Goal: Task Accomplishment & Management: Manage account settings

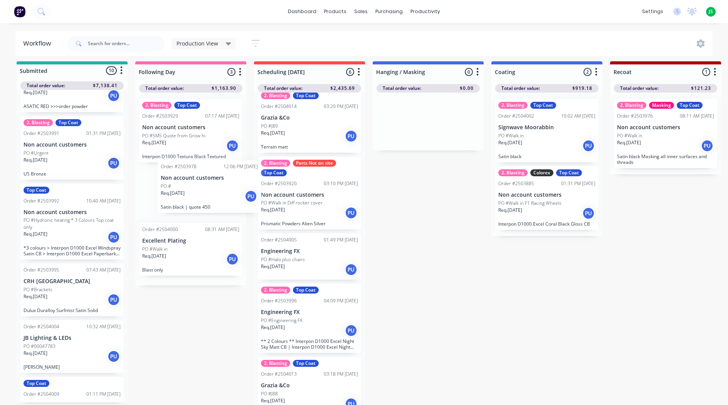
scroll to position [76, 0]
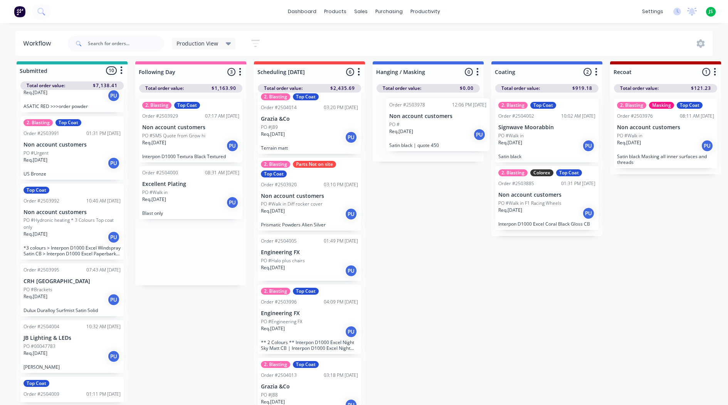
drag, startPoint x: 181, startPoint y: 197, endPoint x: 432, endPoint y: 131, distance: 259.0
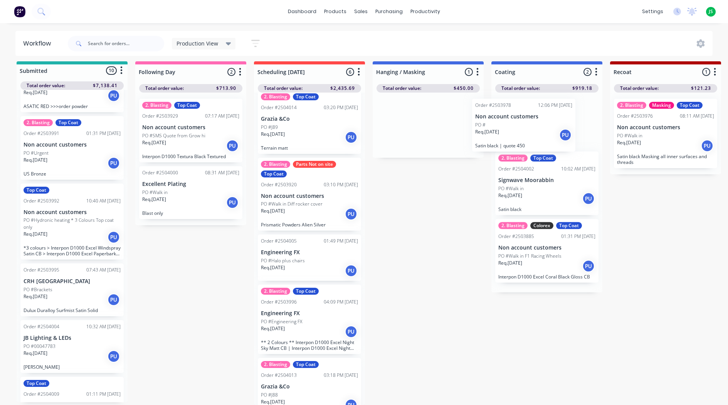
drag, startPoint x: 431, startPoint y: 131, endPoint x: 531, endPoint y: 135, distance: 99.5
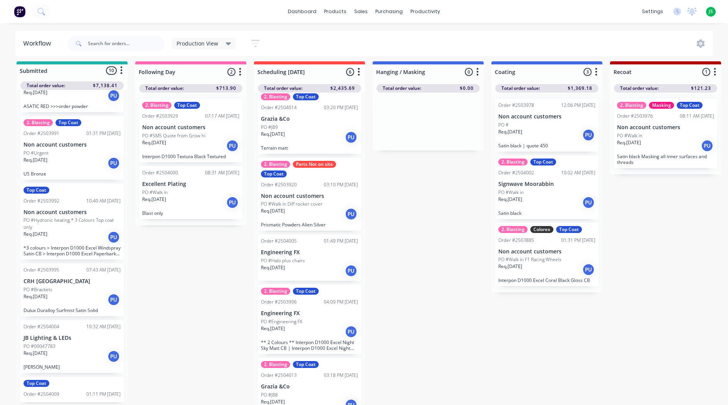
click at [199, 141] on div "Req. 26/08/25 PU" at bounding box center [190, 145] width 97 height 13
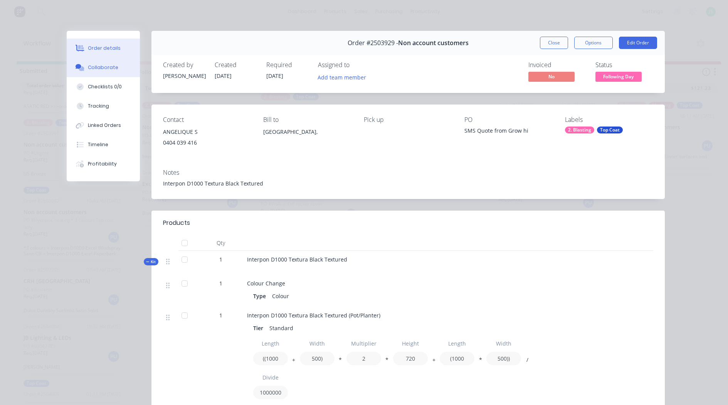
click at [100, 65] on div "Collaborate" at bounding box center [103, 67] width 30 height 7
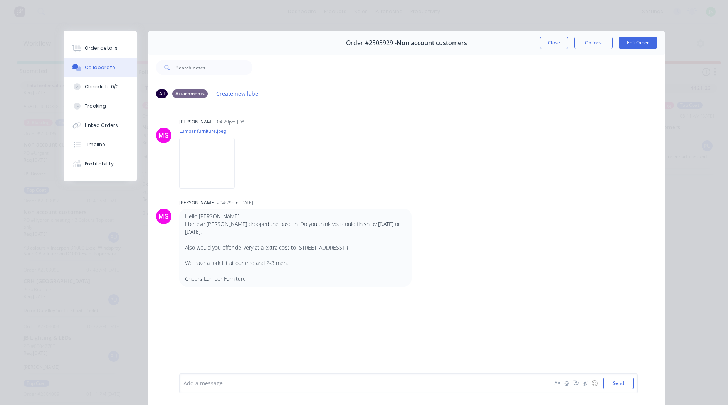
drag, startPoint x: 557, startPoint y: 44, endPoint x: 542, endPoint y: 44, distance: 15.4
click at [557, 44] on button "Close" at bounding box center [554, 43] width 28 height 12
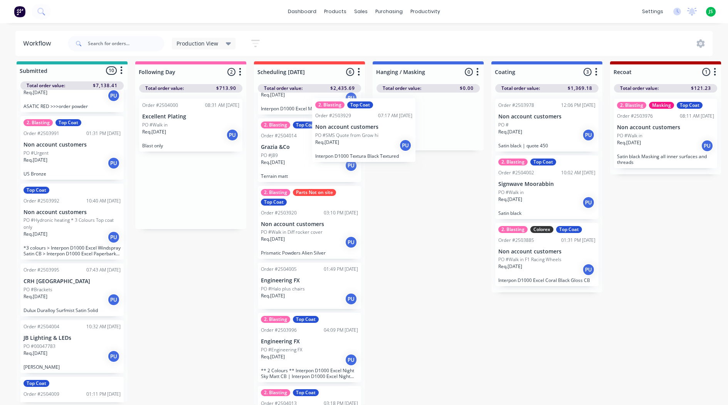
scroll to position [35, 0]
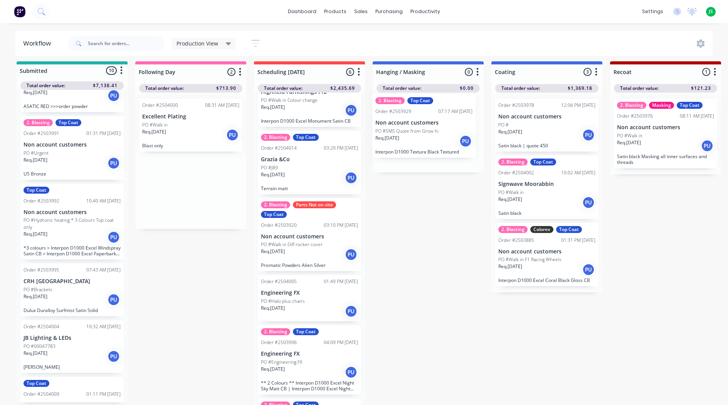
drag, startPoint x: 184, startPoint y: 137, endPoint x: 424, endPoint y: 136, distance: 239.4
click at [299, 306] on div "Req. 03/09/25 PU" at bounding box center [309, 311] width 97 height 13
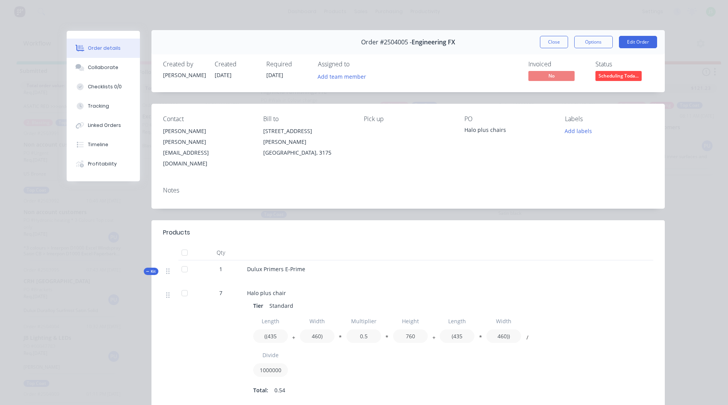
scroll to position [0, 0]
click at [544, 40] on button "Close" at bounding box center [554, 43] width 28 height 12
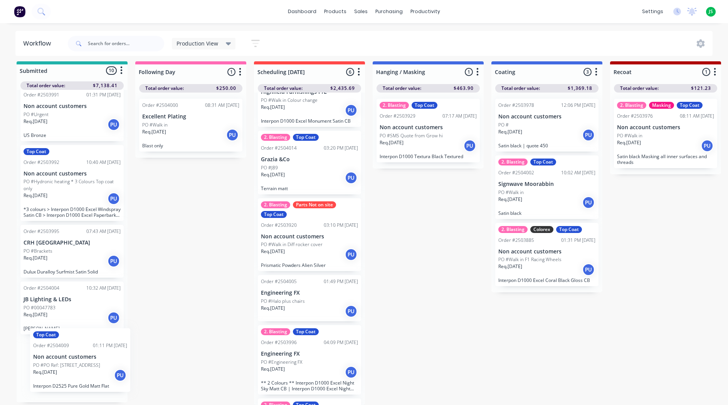
scroll to position [9, 0]
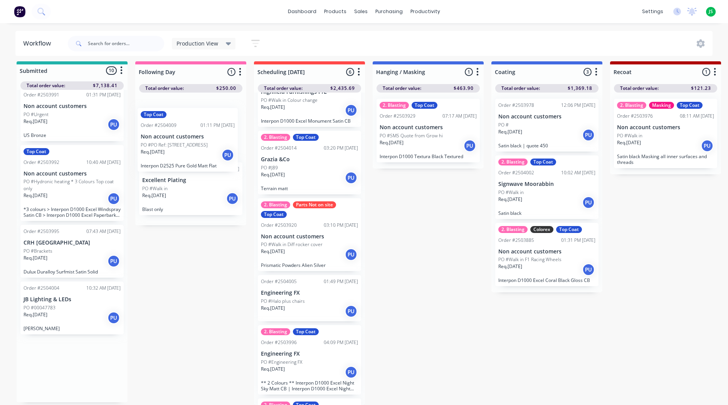
drag, startPoint x: 70, startPoint y: 386, endPoint x: 191, endPoint y: 155, distance: 261.2
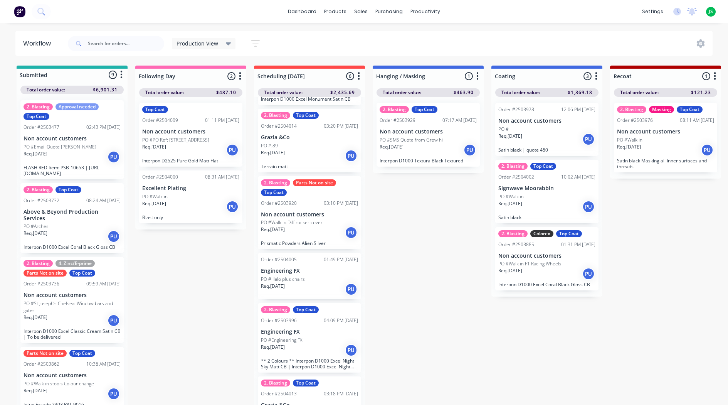
scroll to position [93, 0]
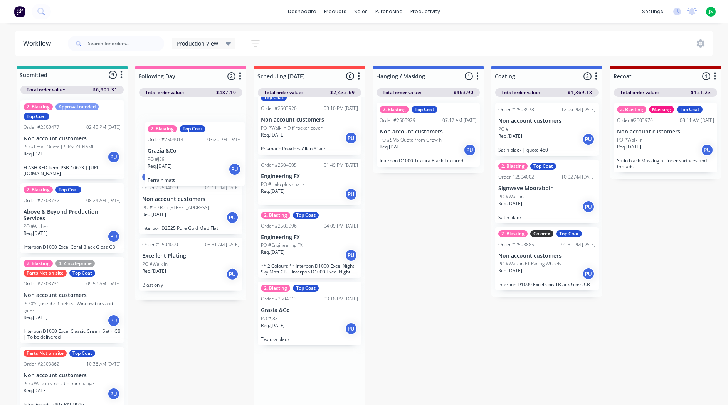
drag, startPoint x: 285, startPoint y: 146, endPoint x: 172, endPoint y: 170, distance: 115.8
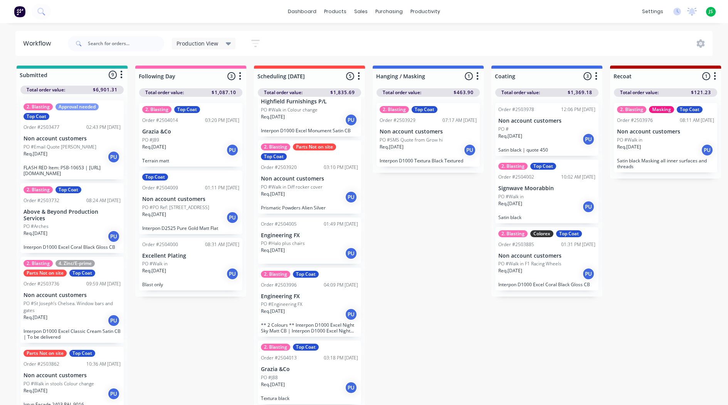
scroll to position [25, 0]
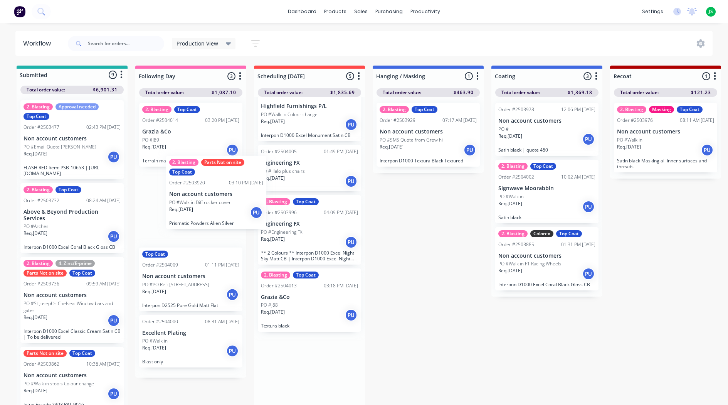
drag, startPoint x: 316, startPoint y: 197, endPoint x: 211, endPoint y: 209, distance: 105.5
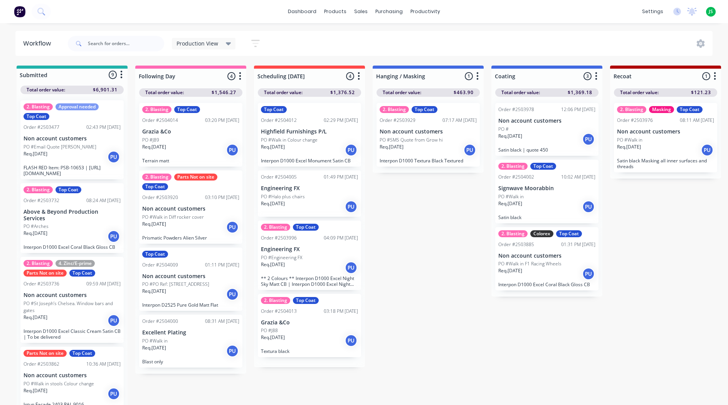
scroll to position [0, 0]
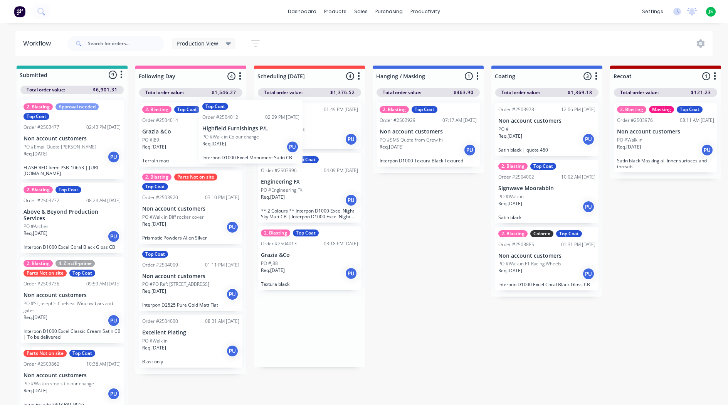
drag, startPoint x: 307, startPoint y: 145, endPoint x: 206, endPoint y: 141, distance: 100.7
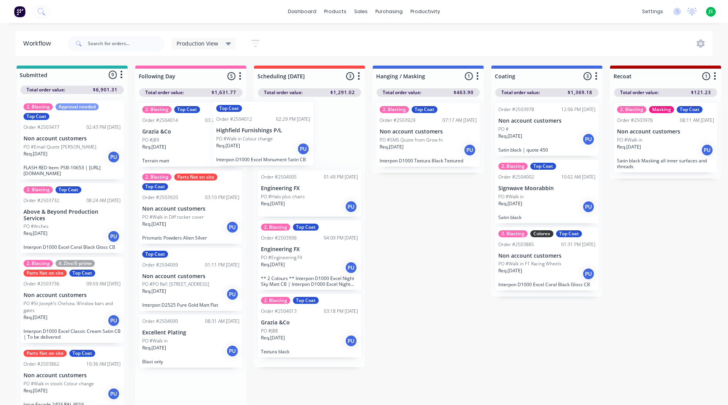
drag, startPoint x: 197, startPoint y: 143, endPoint x: 276, endPoint y: 141, distance: 79.0
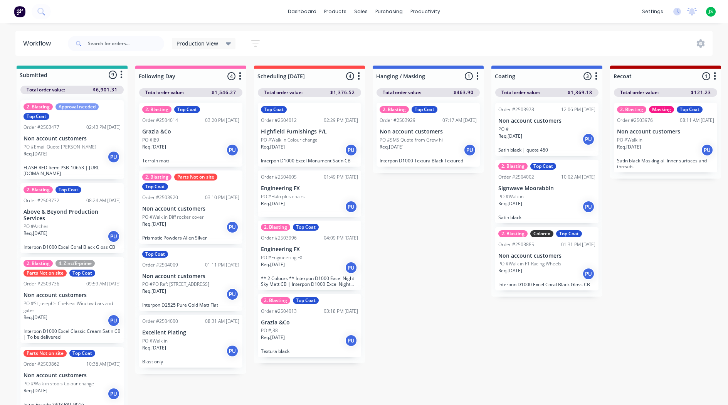
click at [298, 199] on p "PO #Halo plus chairs" at bounding box center [283, 196] width 44 height 7
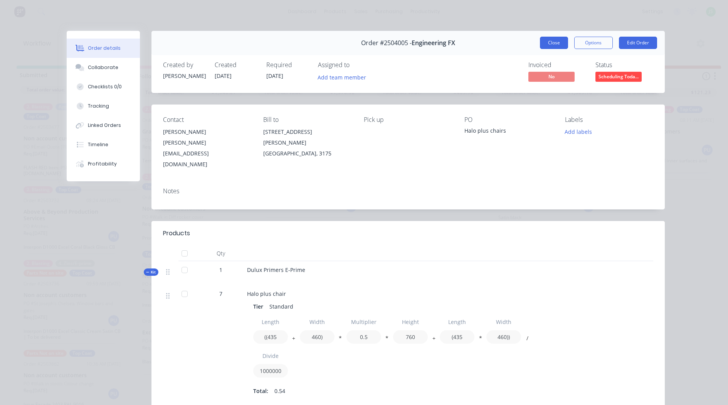
click at [544, 46] on button "Close" at bounding box center [554, 43] width 28 height 12
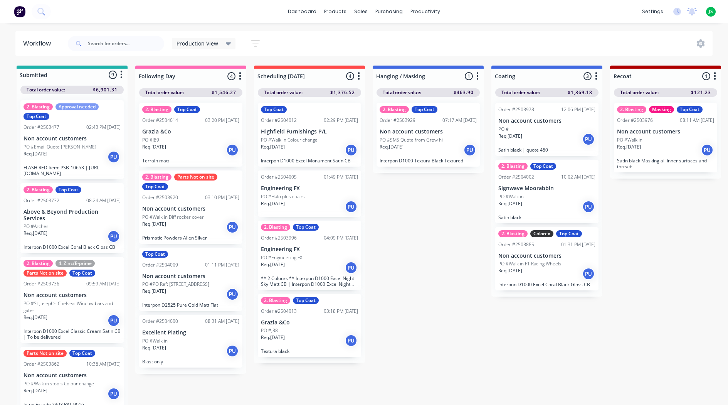
click at [298, 272] on div "Req. 02/09/25 PU" at bounding box center [309, 267] width 97 height 13
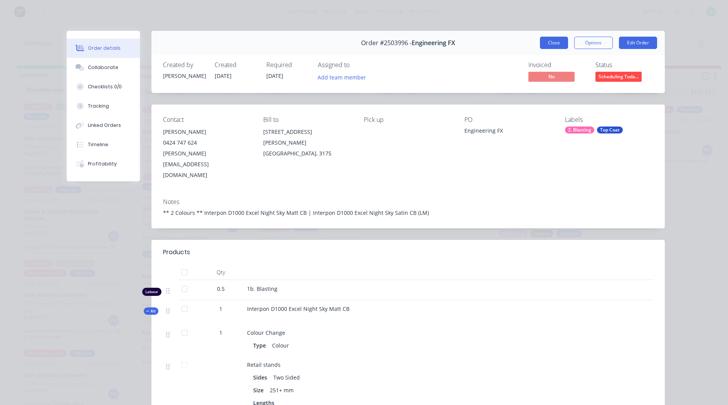
click at [551, 45] on button "Close" at bounding box center [554, 43] width 28 height 12
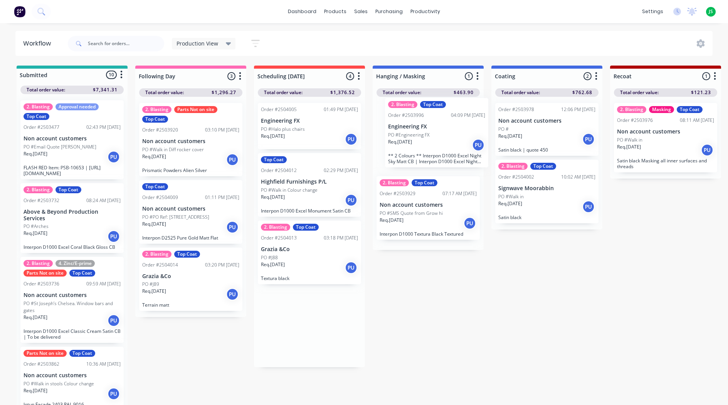
drag, startPoint x: 318, startPoint y: 145, endPoint x: 448, endPoint y: 140, distance: 129.2
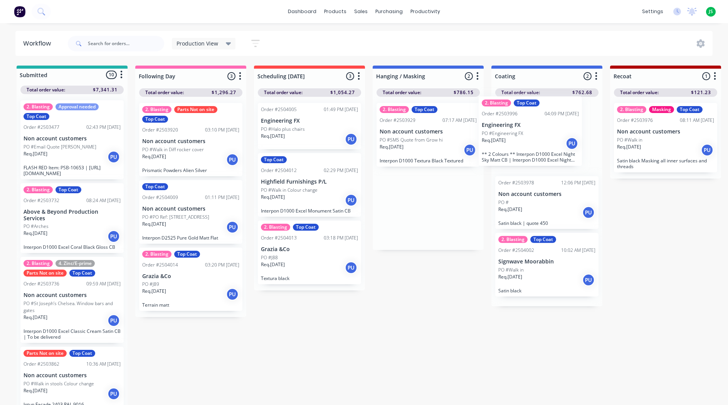
drag, startPoint x: 406, startPoint y: 147, endPoint x: 520, endPoint y: 140, distance: 114.0
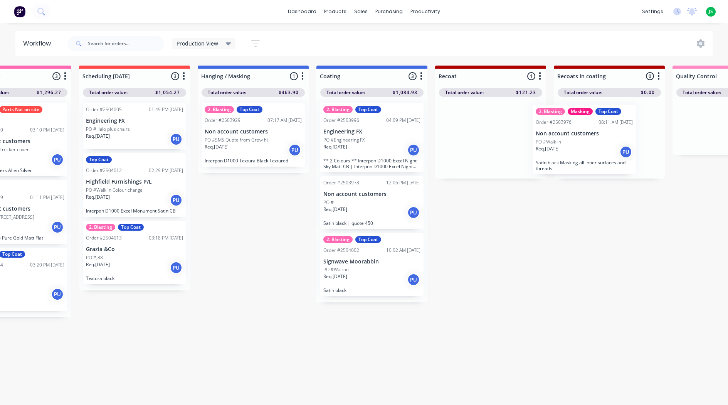
scroll to position [0, 181]
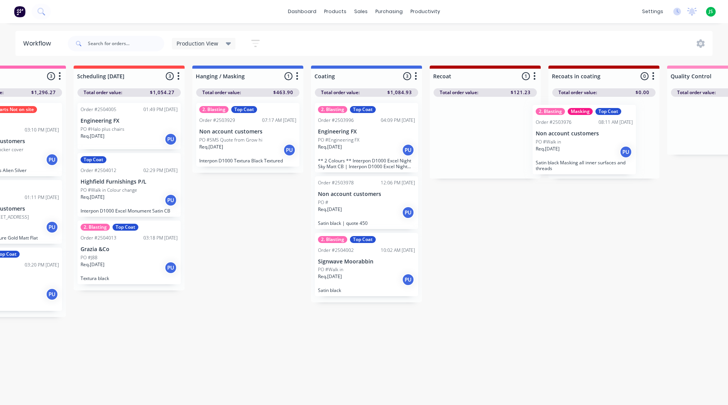
drag, startPoint x: 658, startPoint y: 140, endPoint x: 579, endPoint y: 141, distance: 78.7
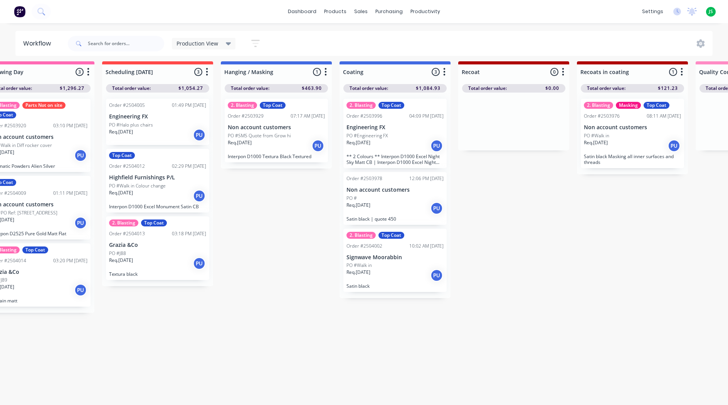
scroll to position [10, 0]
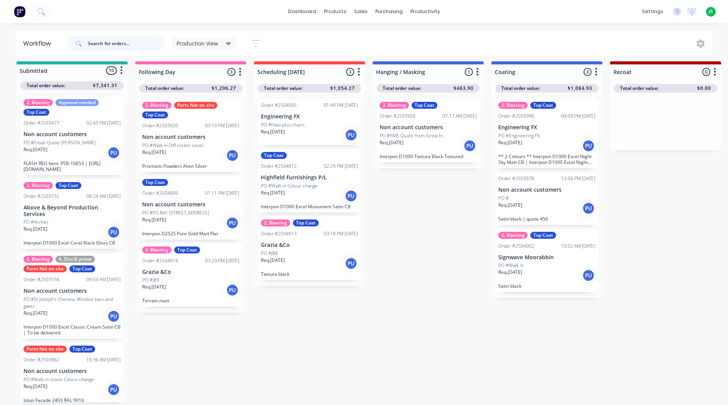
click at [123, 41] on input "text" at bounding box center [126, 43] width 76 height 15
type input "black"
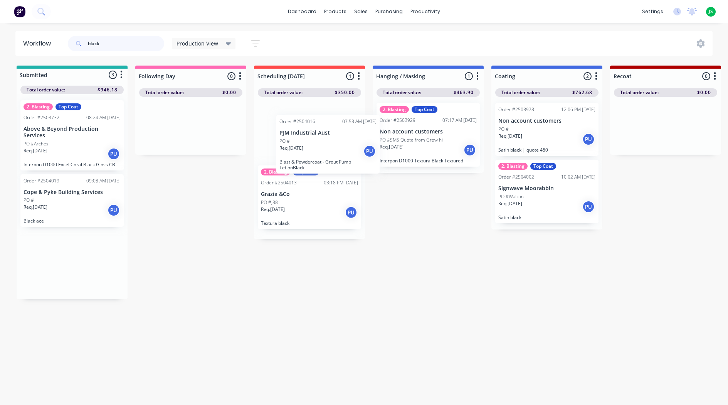
drag, startPoint x: 70, startPoint y: 211, endPoint x: 326, endPoint y: 158, distance: 261.7
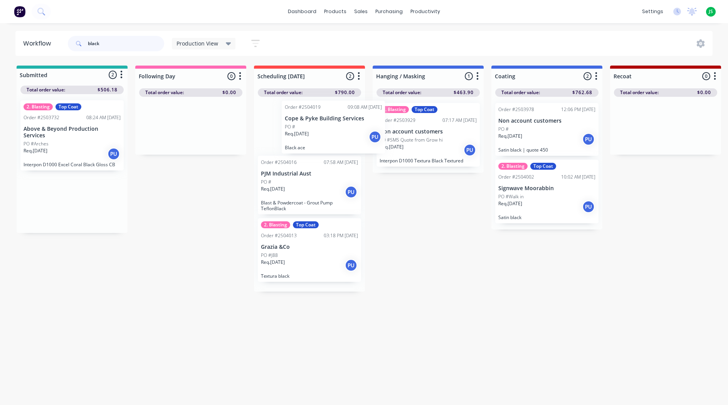
drag, startPoint x: 51, startPoint y: 205, endPoint x: 303, endPoint y: 137, distance: 260.7
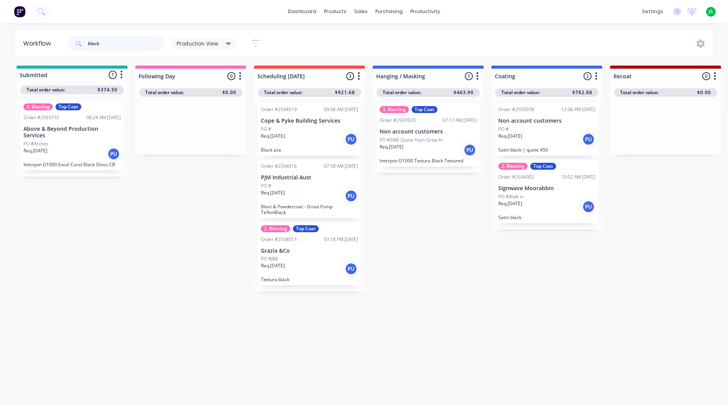
drag, startPoint x: 118, startPoint y: 43, endPoint x: -3, endPoint y: 7, distance: 126.0
click at [0, 7] on html "dashboard products sales purchasing productivity dashboard products Product Cat…" at bounding box center [364, 179] width 728 height 358
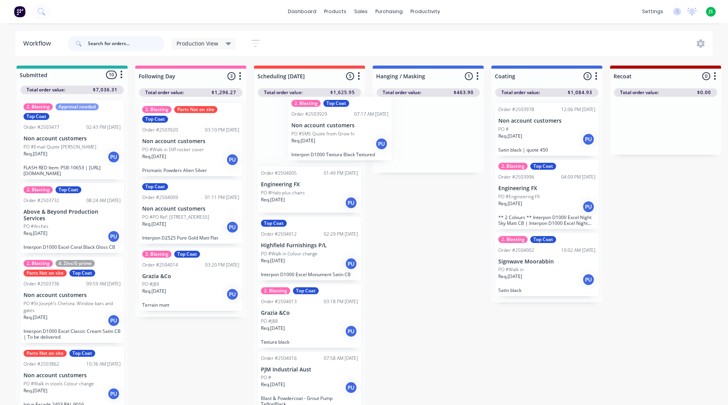
drag, startPoint x: 417, startPoint y: 146, endPoint x: 314, endPoint y: 138, distance: 103.6
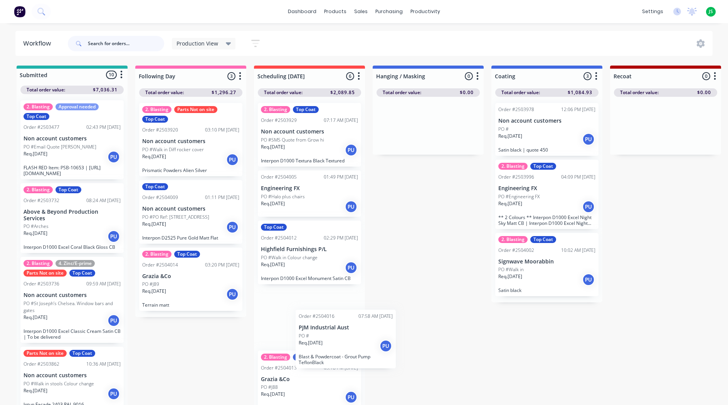
scroll to position [2, 0]
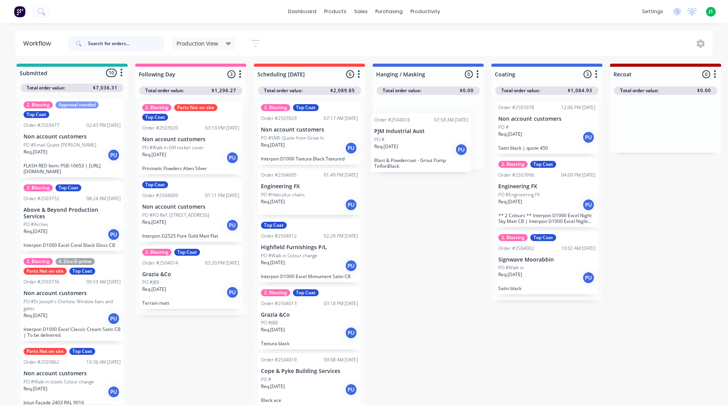
drag, startPoint x: 309, startPoint y: 379, endPoint x: 424, endPoint y: 142, distance: 263.8
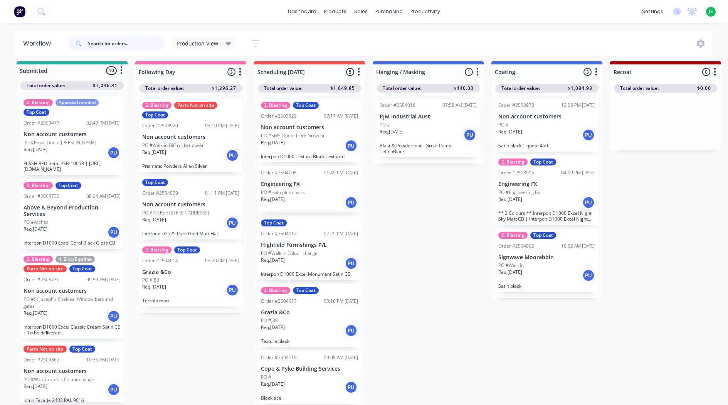
scroll to position [10, 0]
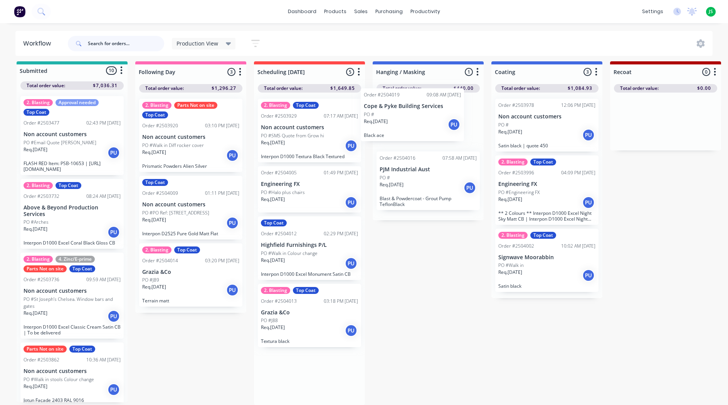
drag, startPoint x: 358, startPoint y: 305, endPoint x: 431, endPoint y: 109, distance: 209.4
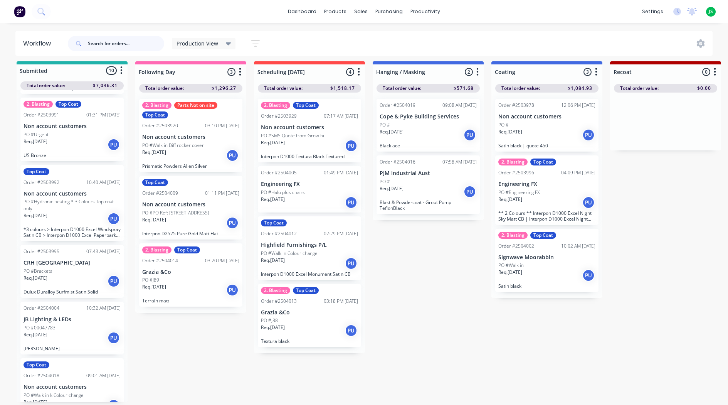
scroll to position [399, 0]
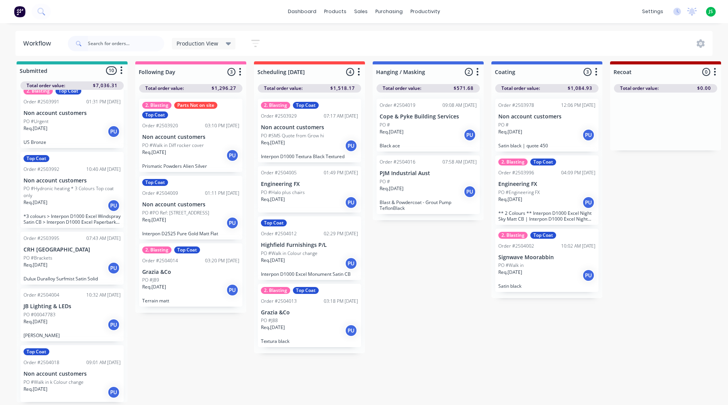
click at [68, 387] on div "Req. [DATE] PU" at bounding box center [72, 391] width 97 height 13
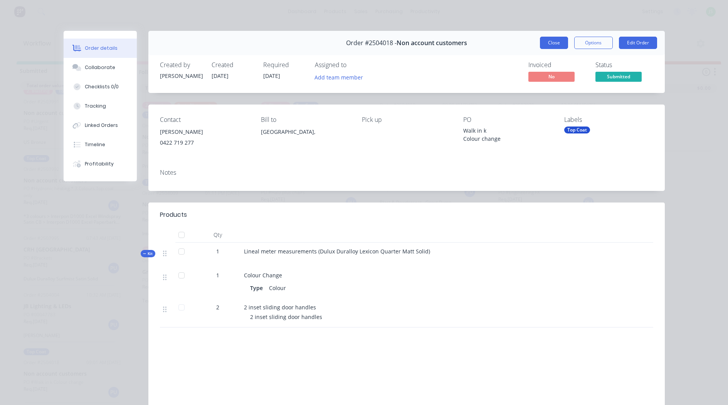
click at [550, 39] on button "Close" at bounding box center [554, 43] width 28 height 12
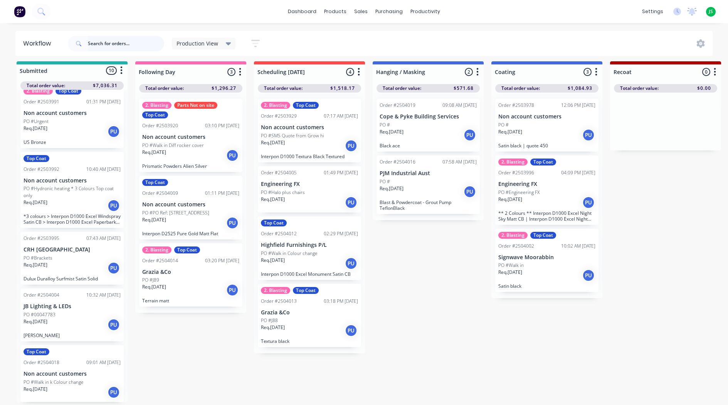
click at [103, 47] on input "text" at bounding box center [126, 43] width 76 height 15
type input "eng"
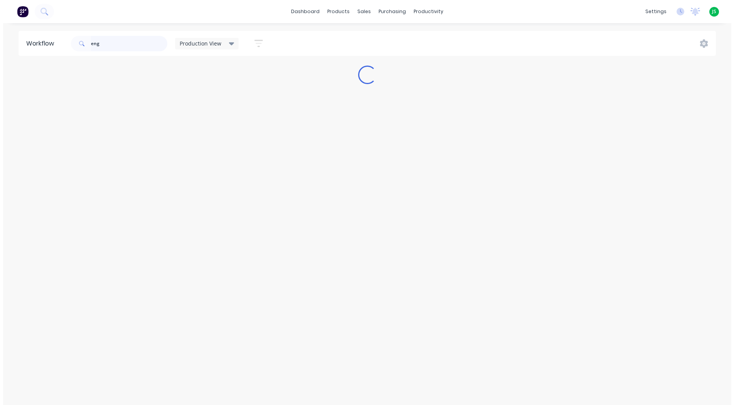
scroll to position [0, 0]
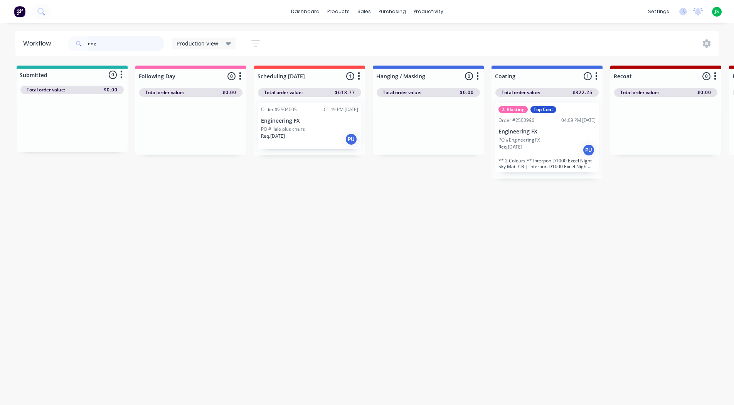
drag, startPoint x: 113, startPoint y: 45, endPoint x: 41, endPoint y: 39, distance: 71.6
click at [49, 38] on header "Workflow eng Production View Save new view None edit Production View (Default) …" at bounding box center [366, 43] width 703 height 25
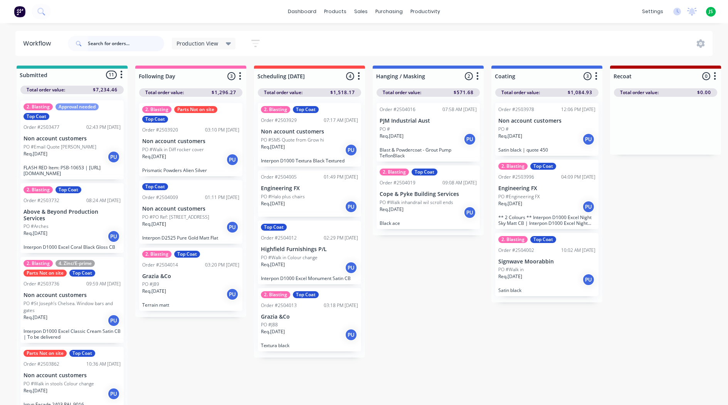
click at [97, 44] on input "text" at bounding box center [126, 43] width 76 height 15
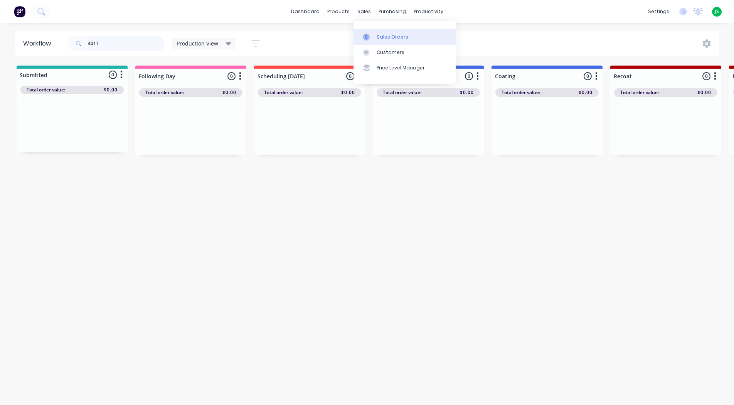
type input "4017"
click at [379, 40] on div "Sales Orders" at bounding box center [393, 37] width 32 height 7
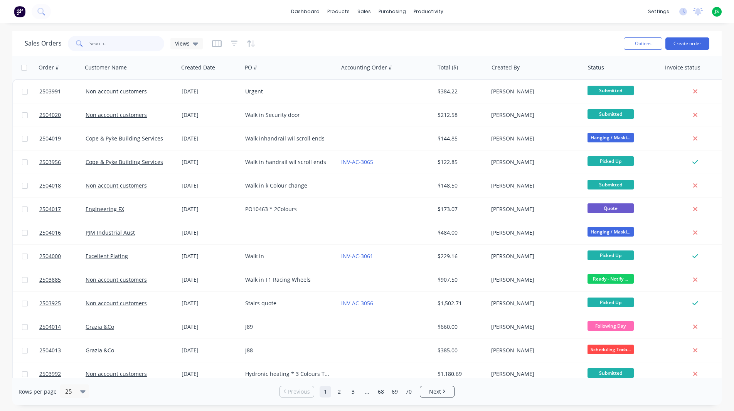
click at [133, 46] on input "text" at bounding box center [126, 43] width 75 height 15
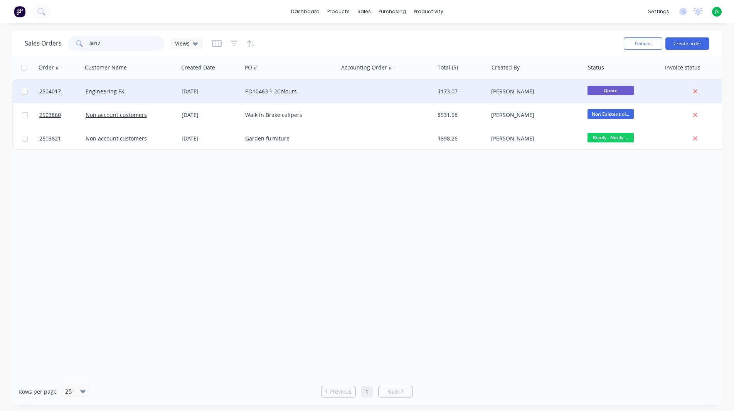
type input "4017"
click at [331, 93] on div "PO10463 * 2Colours" at bounding box center [290, 92] width 90 height 8
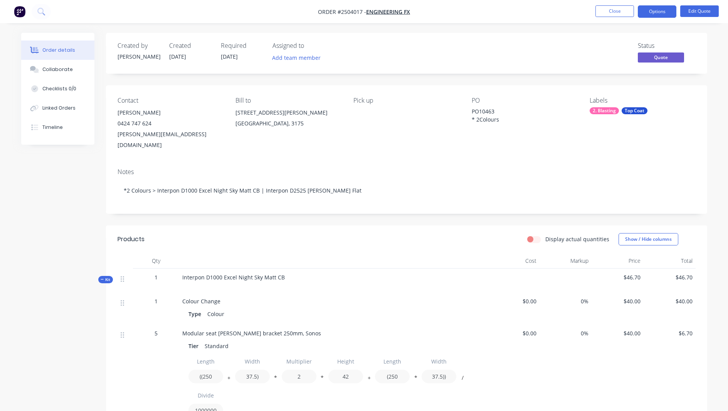
click at [663, 54] on span "Quote" at bounding box center [661, 57] width 46 height 10
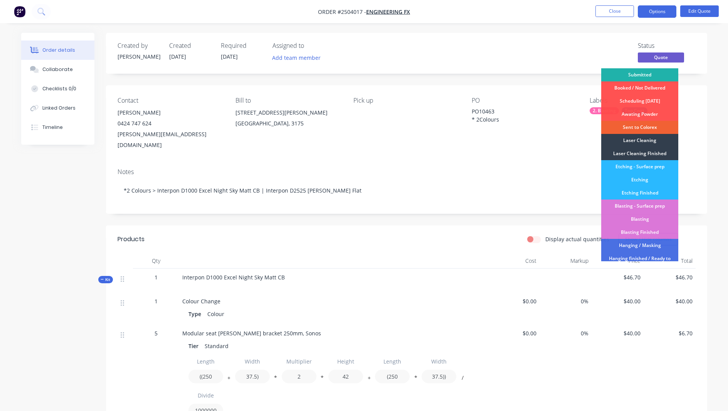
click at [646, 73] on div "Submitted" at bounding box center [639, 74] width 77 height 13
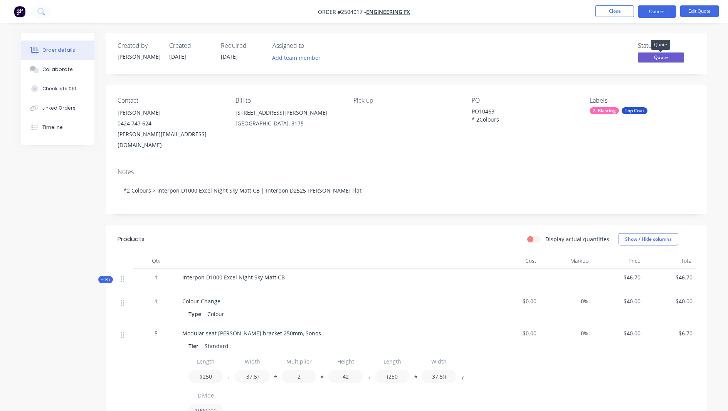
click at [670, 59] on span "Quote" at bounding box center [661, 57] width 46 height 10
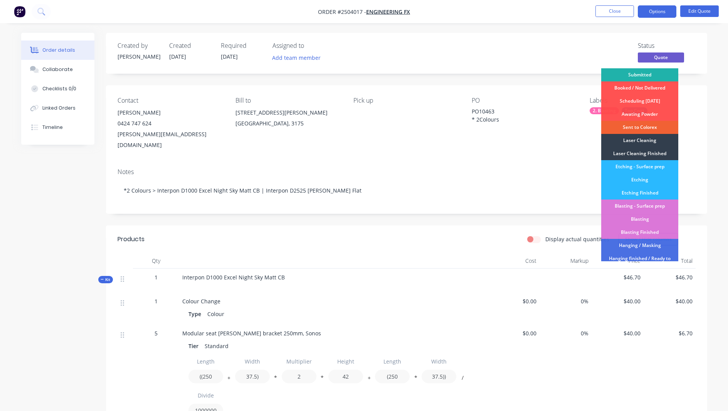
click at [659, 73] on div "Submitted" at bounding box center [639, 74] width 77 height 13
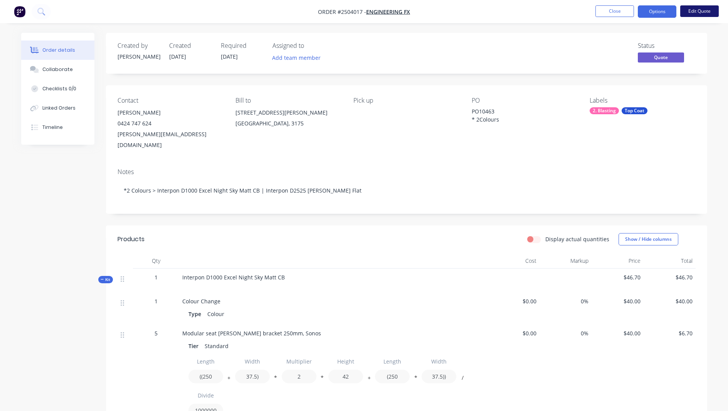
click at [700, 10] on button "Edit Quote" at bounding box center [699, 11] width 39 height 12
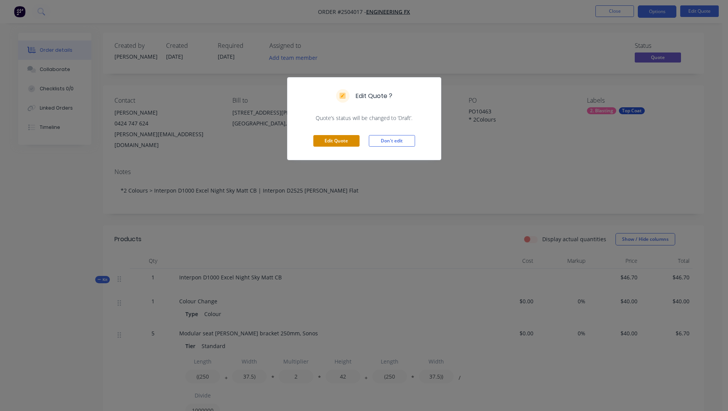
click at [346, 143] on button "Edit Quote" at bounding box center [336, 141] width 46 height 12
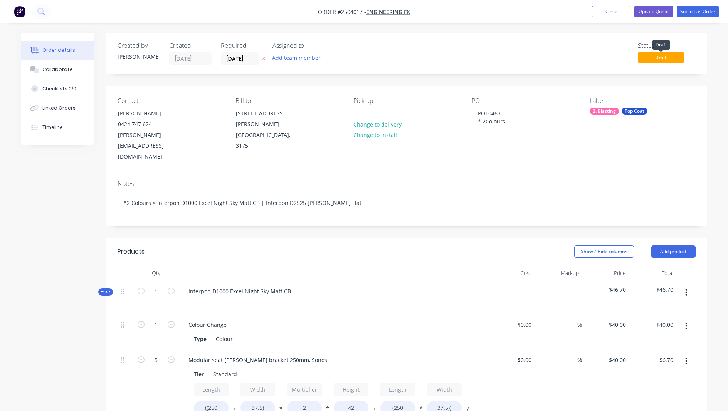
click at [681, 58] on span "Draft" at bounding box center [661, 57] width 46 height 10
click at [696, 11] on button "Submit as Order" at bounding box center [698, 12] width 42 height 12
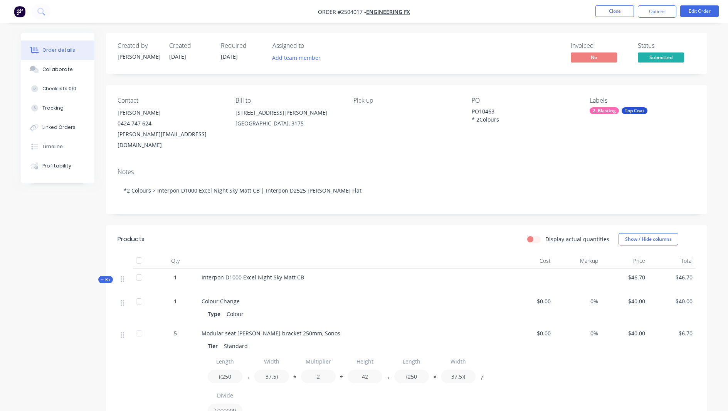
click at [675, 57] on span "Submitted" at bounding box center [661, 57] width 46 height 10
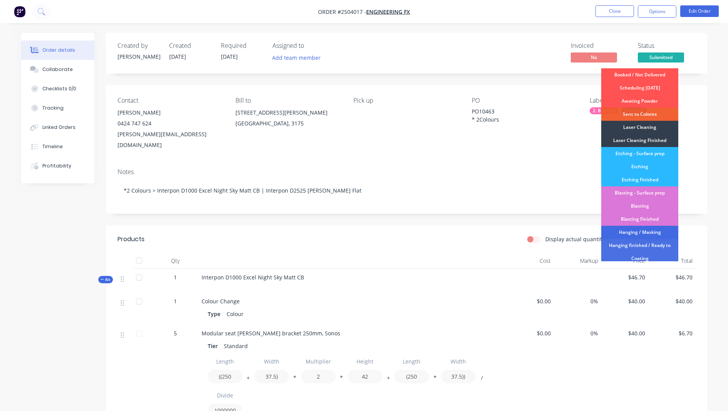
scroll to position [39, 0]
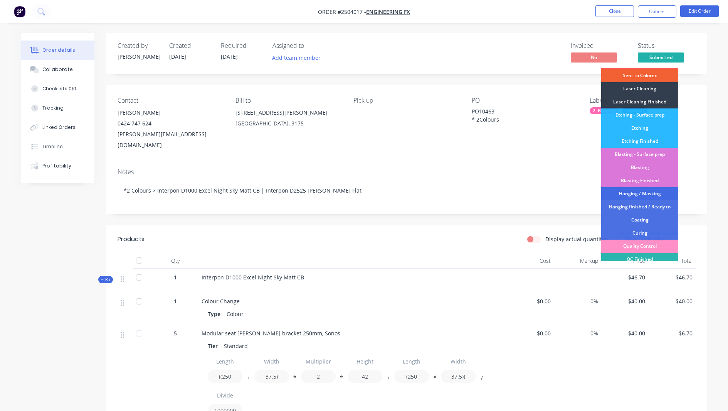
click at [642, 192] on div "Hanging / Masking" at bounding box center [639, 193] width 77 height 13
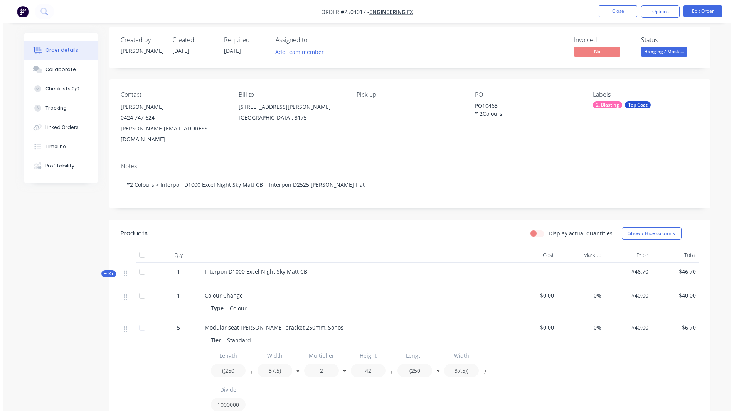
scroll to position [0, 0]
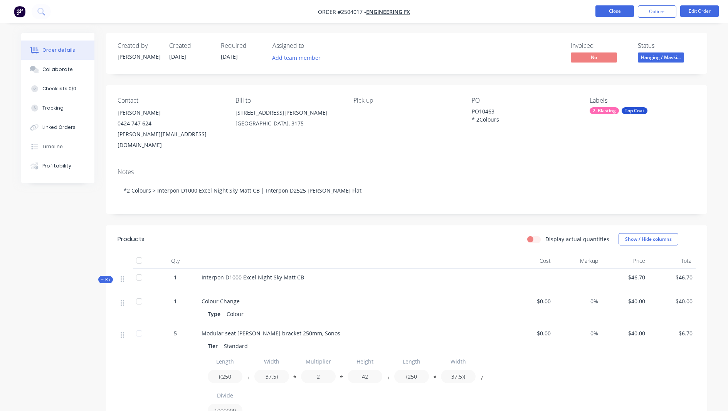
click at [628, 8] on button "Close" at bounding box center [615, 11] width 39 height 12
